Goal: Browse casually: Explore the website without a specific task or goal

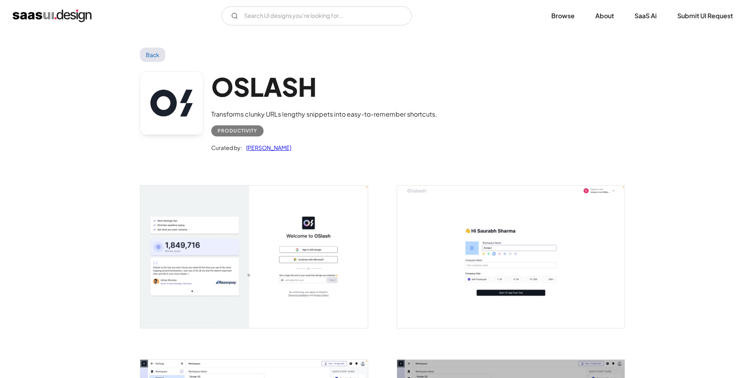
click at [292, 283] on img "open lightbox" at bounding box center [253, 256] width 227 height 142
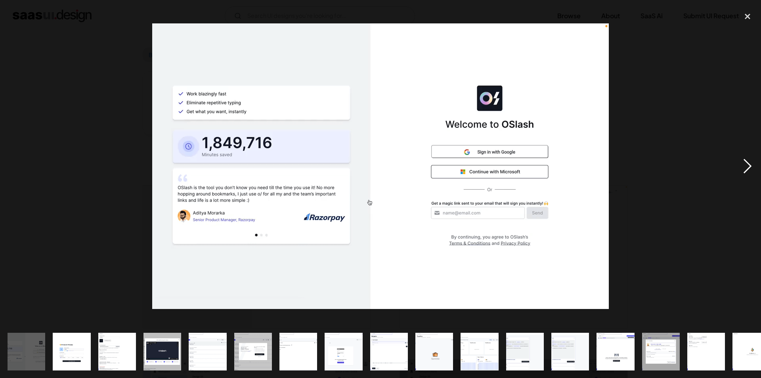
click at [747, 168] on div "next image" at bounding box center [747, 166] width 27 height 317
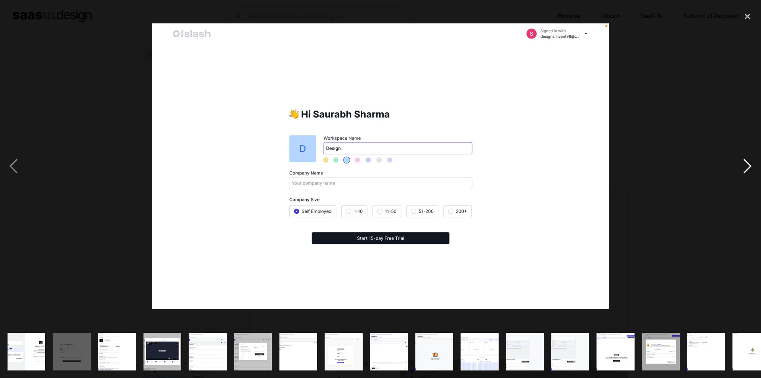
click at [747, 168] on div "next image" at bounding box center [747, 166] width 27 height 317
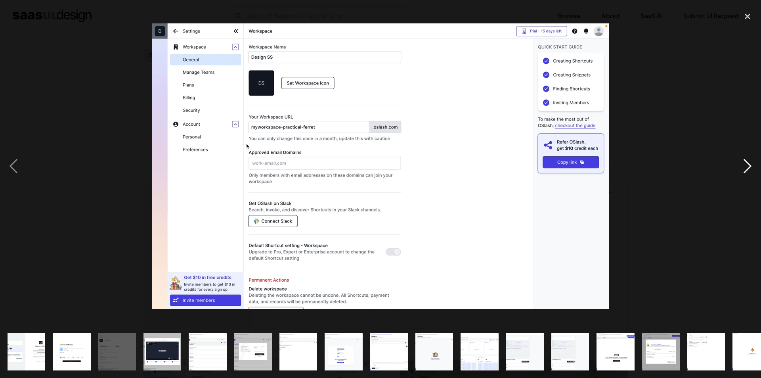
click at [747, 168] on div "next image" at bounding box center [747, 166] width 27 height 317
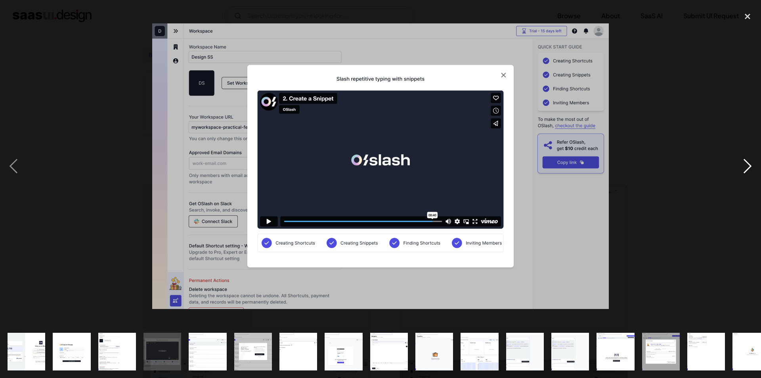
click at [747, 168] on div "next image" at bounding box center [747, 166] width 27 height 317
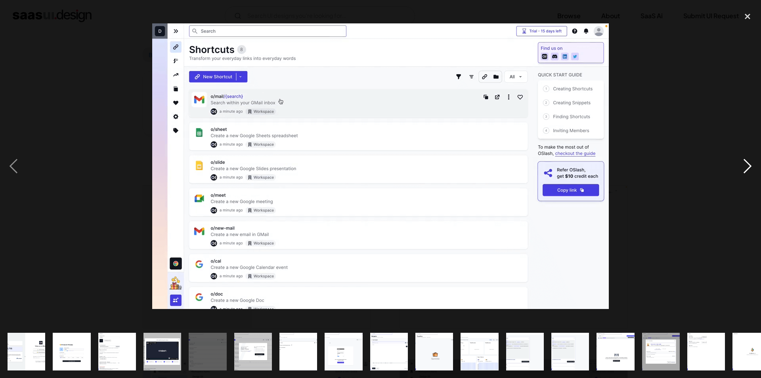
click at [748, 164] on div "next image" at bounding box center [747, 166] width 27 height 317
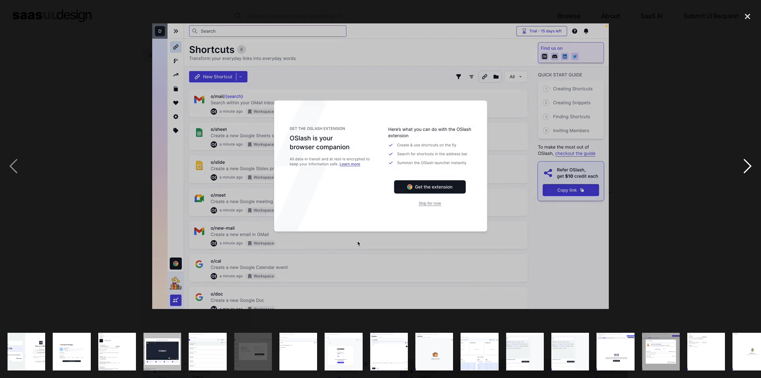
click at [748, 164] on div "next image" at bounding box center [747, 166] width 27 height 317
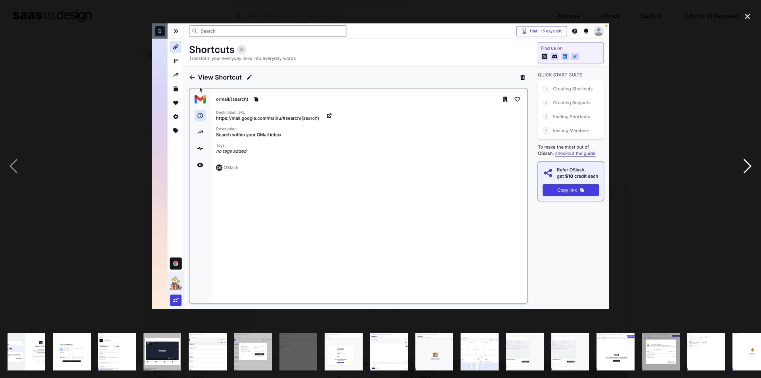
click at [745, 162] on div "next image" at bounding box center [747, 166] width 27 height 317
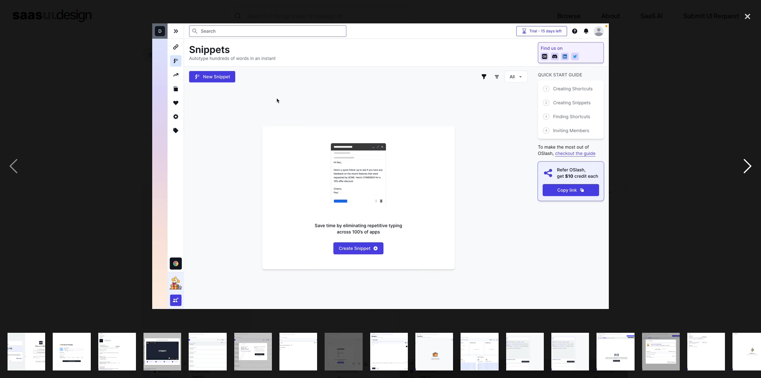
click at [746, 165] on div "next image" at bounding box center [747, 166] width 27 height 317
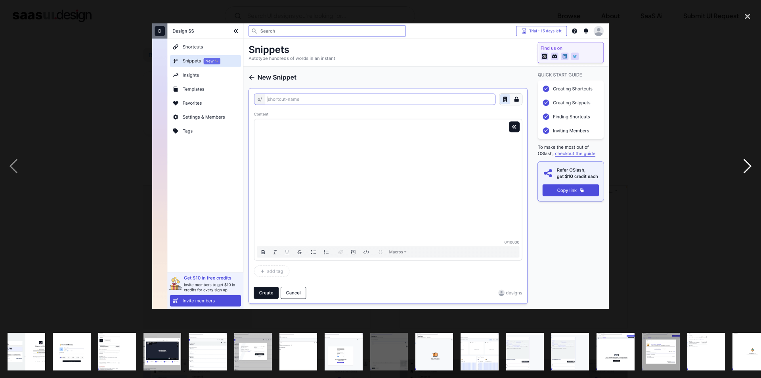
click at [746, 164] on div "next image" at bounding box center [747, 166] width 27 height 317
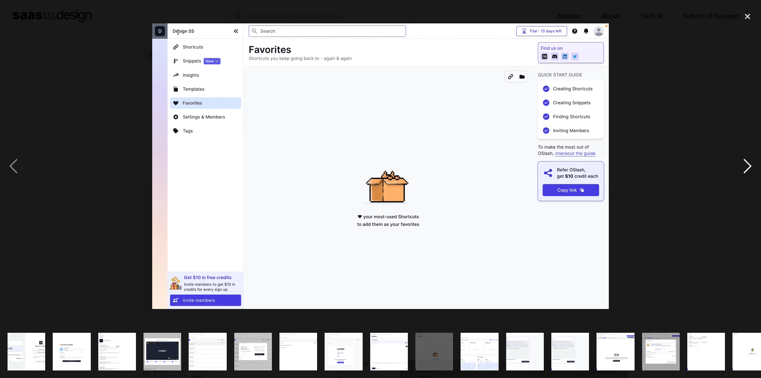
click at [746, 164] on div "next image" at bounding box center [747, 166] width 27 height 317
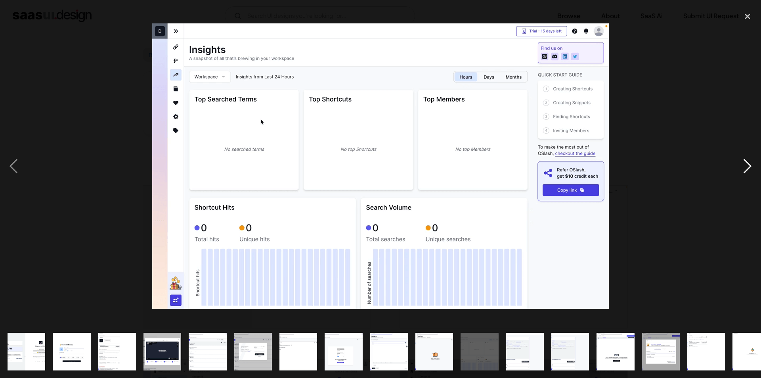
click at [746, 164] on div "next image" at bounding box center [747, 166] width 27 height 317
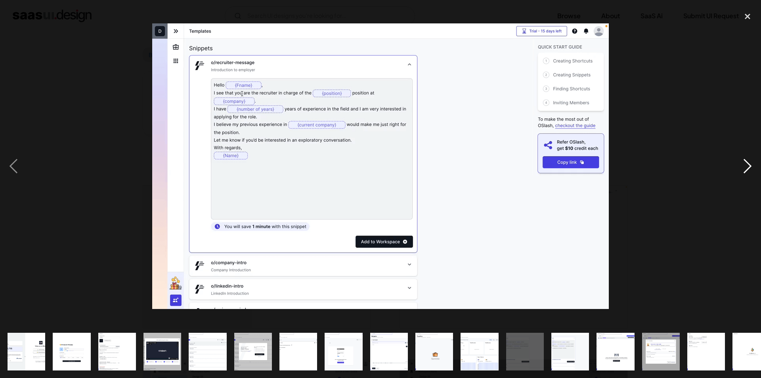
click at [746, 164] on div "next image" at bounding box center [747, 166] width 27 height 317
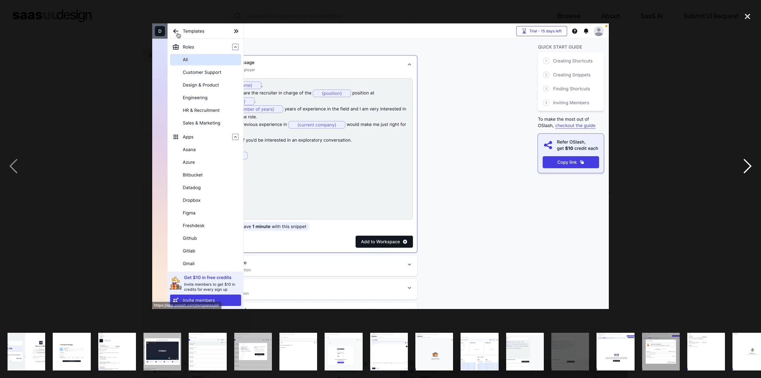
click at [746, 164] on div "next image" at bounding box center [747, 166] width 27 height 317
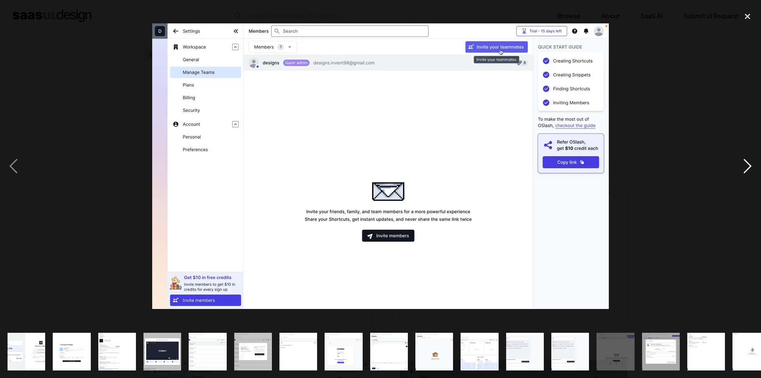
click at [746, 164] on div "next image" at bounding box center [747, 166] width 27 height 317
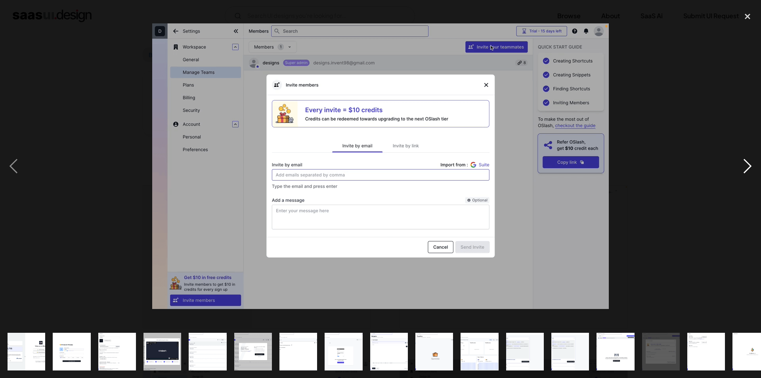
click at [746, 164] on div "next image" at bounding box center [747, 166] width 27 height 317
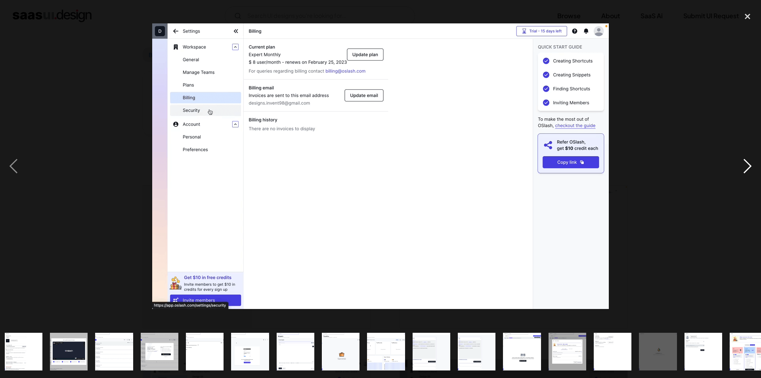
click at [746, 164] on div "next image" at bounding box center [747, 166] width 27 height 317
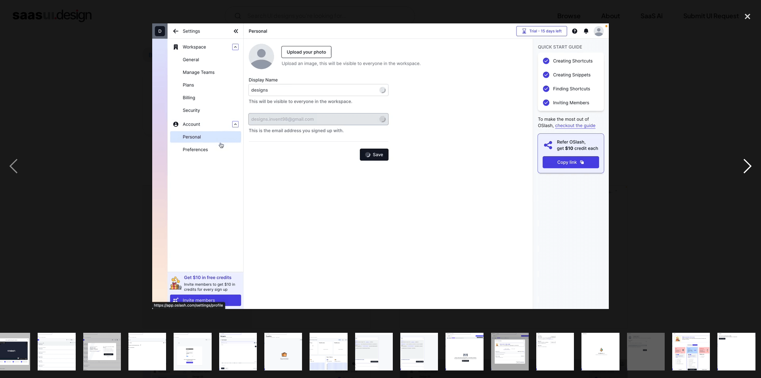
click at [746, 164] on div "next image" at bounding box center [747, 166] width 27 height 317
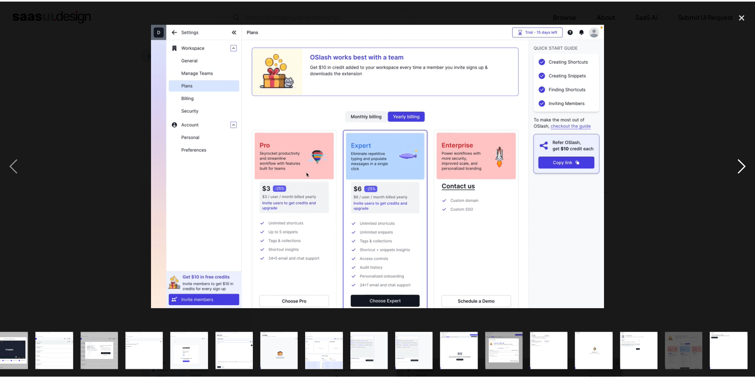
scroll to position [0, 153]
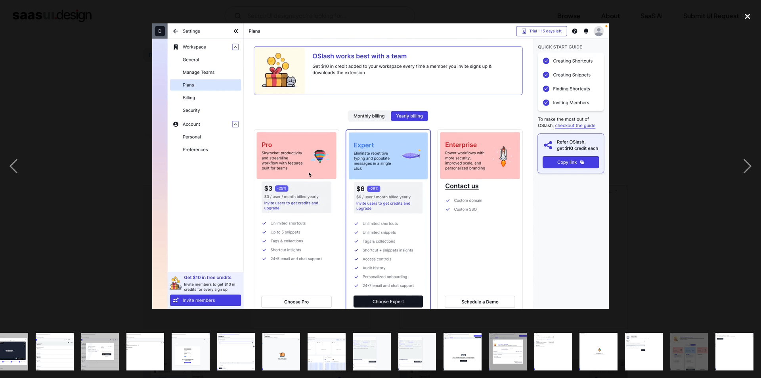
click at [750, 18] on div "close lightbox" at bounding box center [747, 16] width 27 height 17
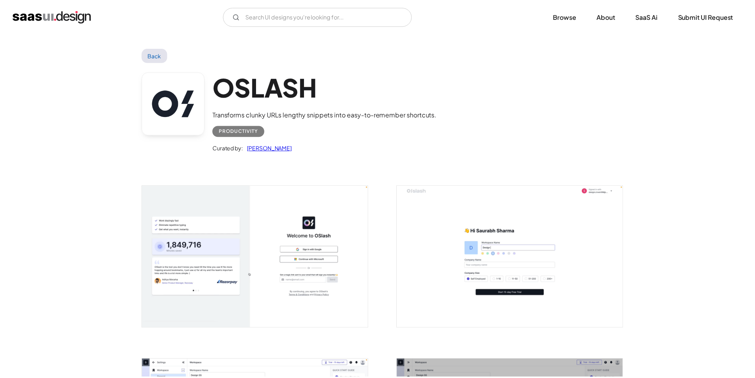
scroll to position [0, 0]
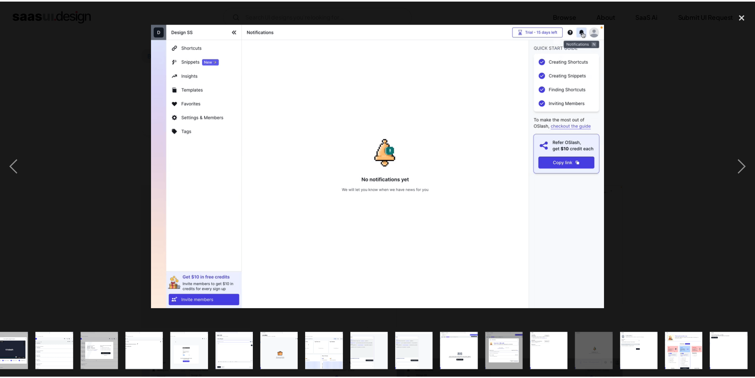
scroll to position [0, 153]
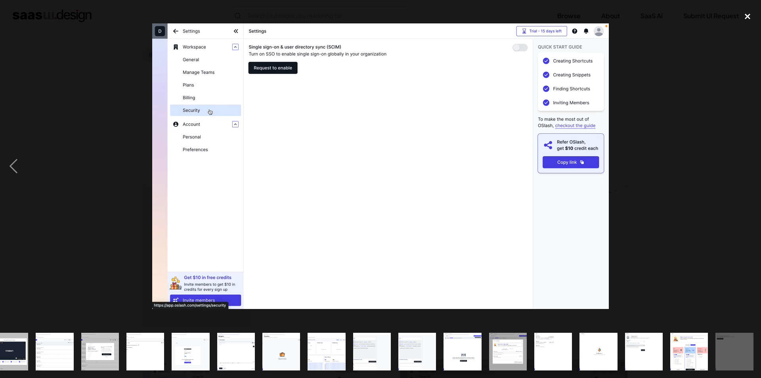
click at [752, 17] on div "close lightbox" at bounding box center [747, 16] width 27 height 17
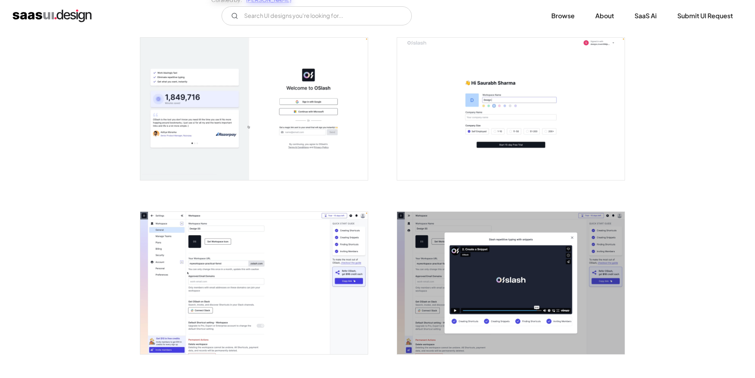
scroll to position [198, 0]
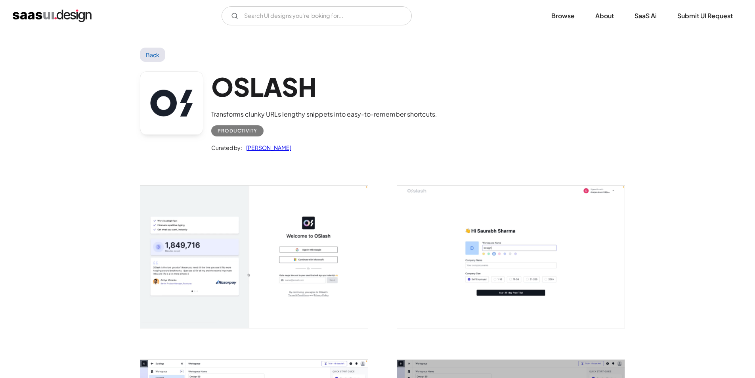
scroll to position [79, 0]
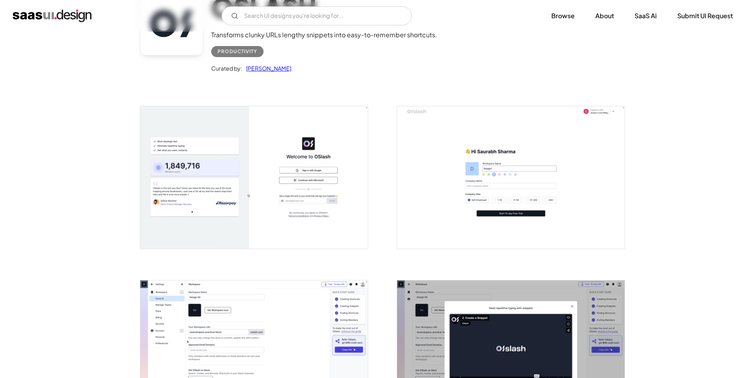
click at [436, 66] on div "OSLASH Transforms clunky URLs lengthy snippets into easy-to-remember shortcuts.…" at bounding box center [377, 34] width 475 height 103
